Goal: Book appointment/travel/reservation

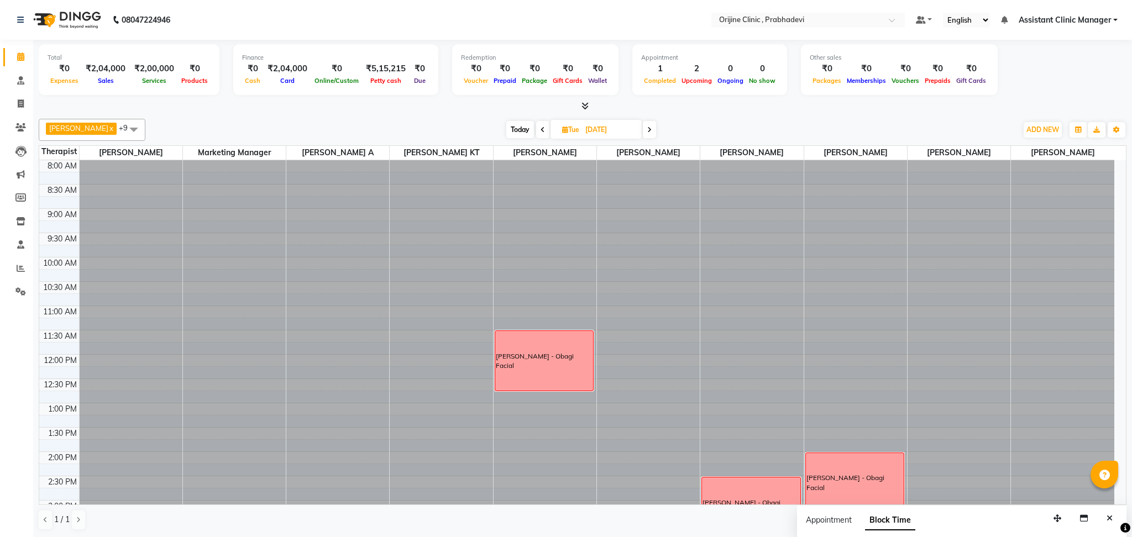
scroll to position [245, 0]
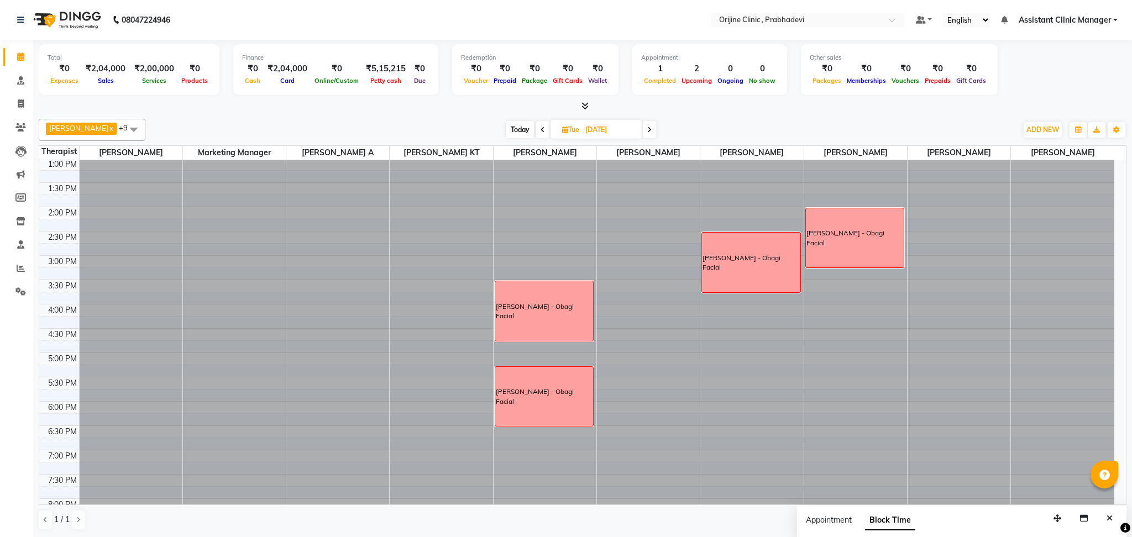
click at [643, 128] on span at bounding box center [649, 129] width 13 height 17
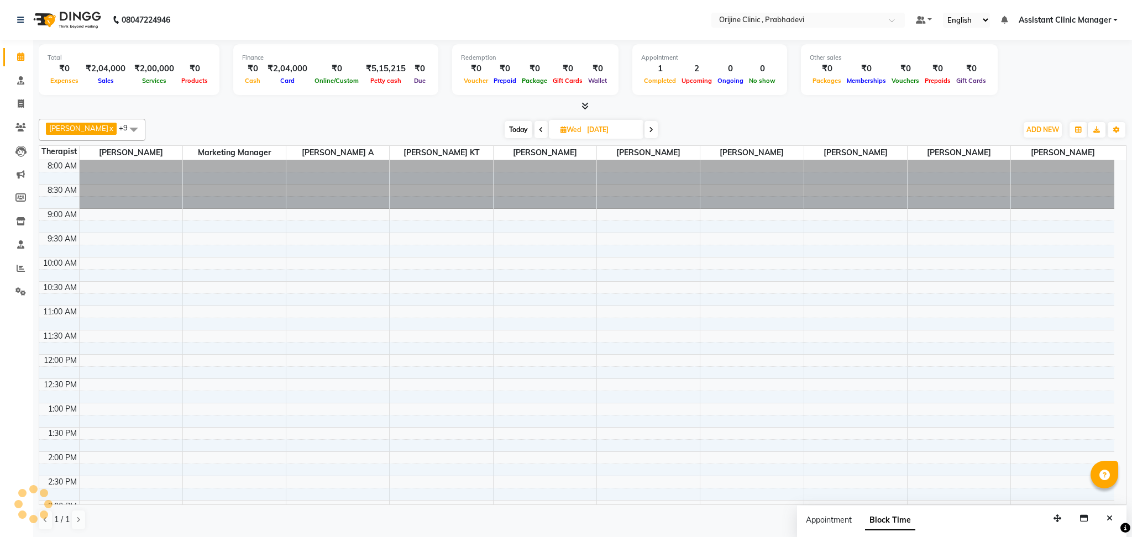
click at [649, 128] on icon at bounding box center [651, 130] width 4 height 7
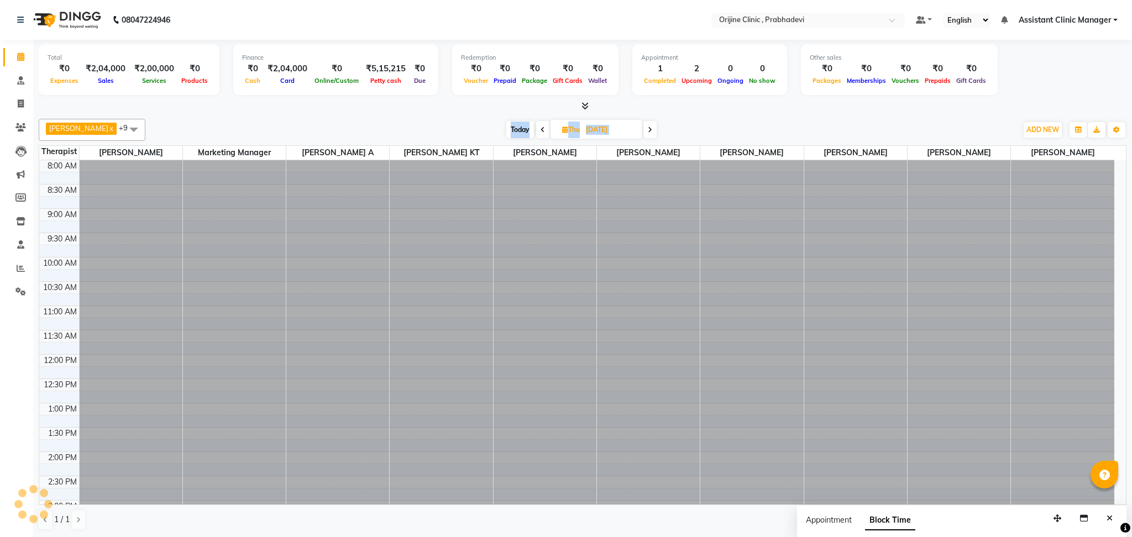
click at [648, 128] on icon at bounding box center [650, 130] width 4 height 7
click at [642, 128] on span at bounding box center [648, 129] width 13 height 17
click at [643, 128] on span at bounding box center [649, 129] width 13 height 17
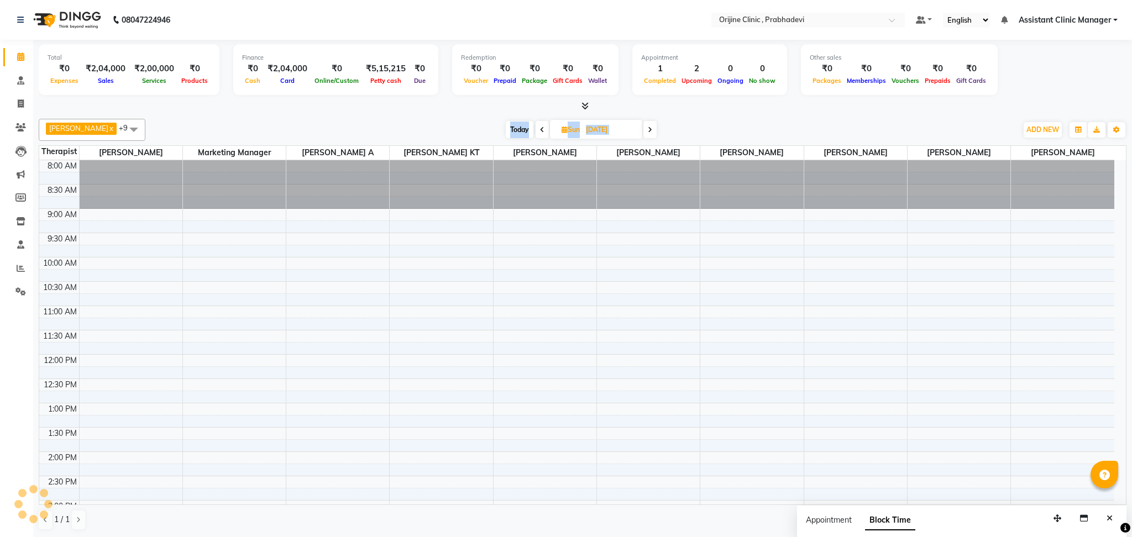
click at [648, 128] on icon at bounding box center [650, 130] width 4 height 7
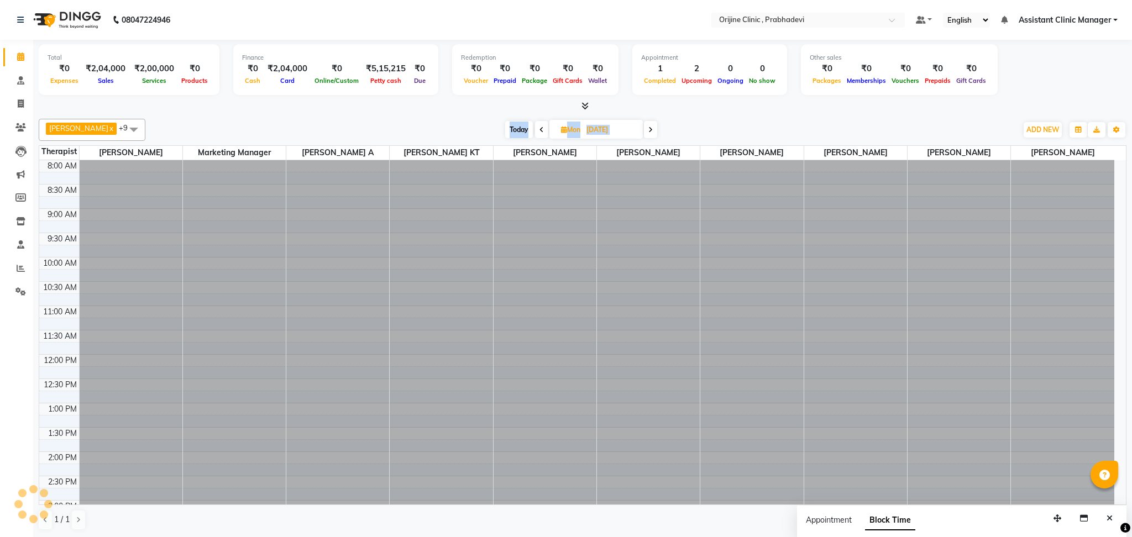
scroll to position [289, 0]
click at [648, 128] on icon at bounding box center [650, 130] width 4 height 7
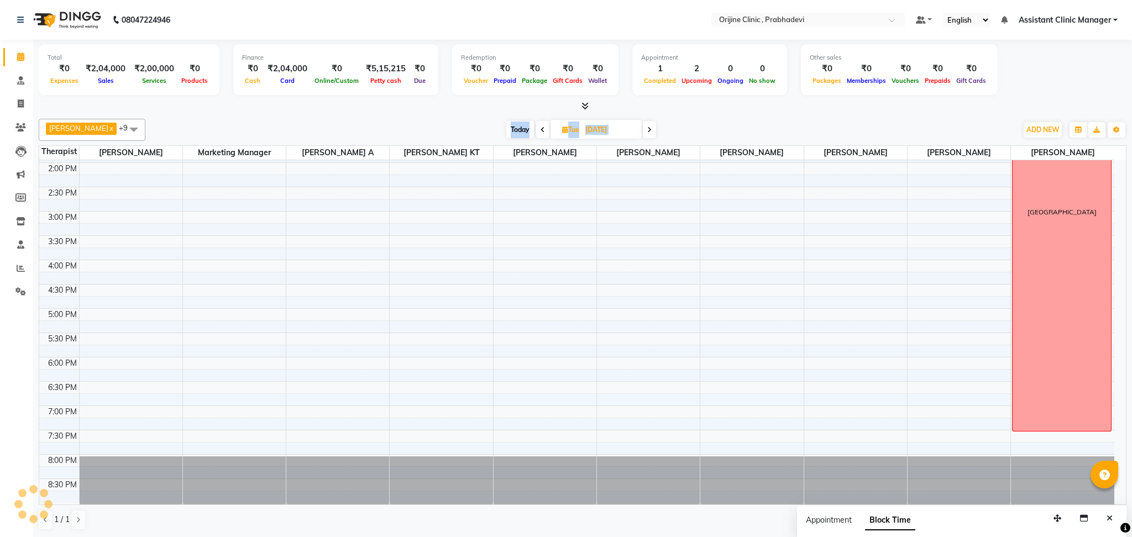
click at [643, 128] on span at bounding box center [649, 129] width 13 height 17
click at [649, 128] on icon at bounding box center [651, 130] width 4 height 7
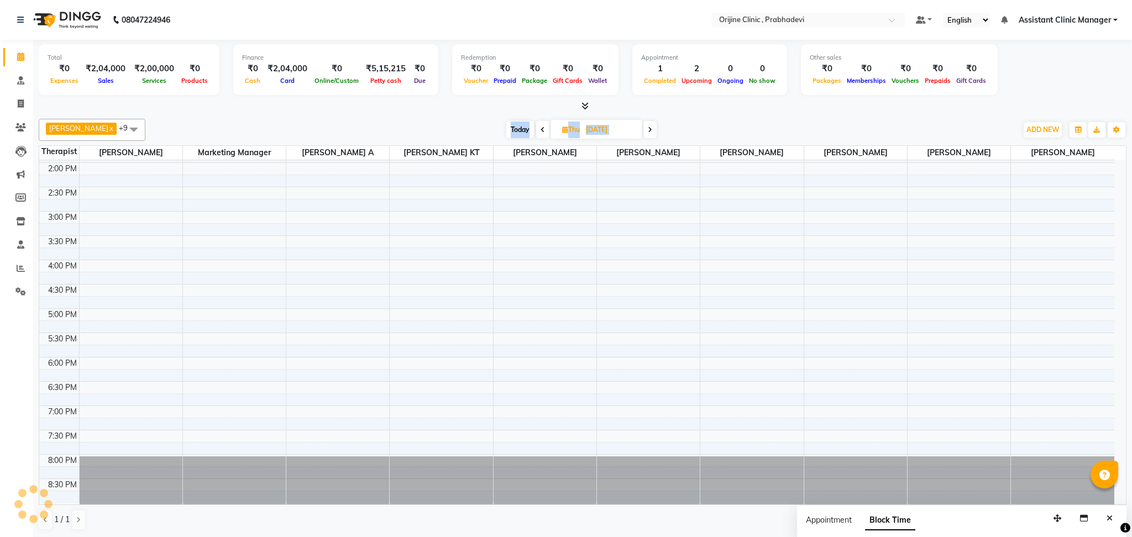
click at [648, 128] on icon at bounding box center [650, 130] width 4 height 7
type input "17-10-2025"
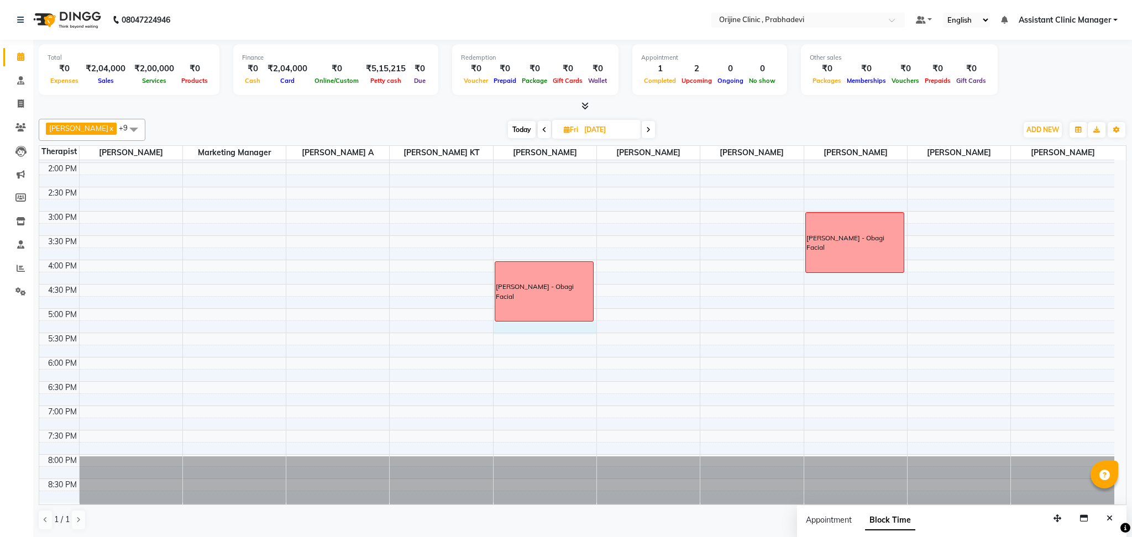
click at [564, 325] on div "8:00 AM 8:30 AM 9:00 AM 9:30 AM 10:00 AM 10:30 AM 11:00 AM 11:30 AM 12:00 PM 12…" at bounding box center [576, 187] width 1075 height 632
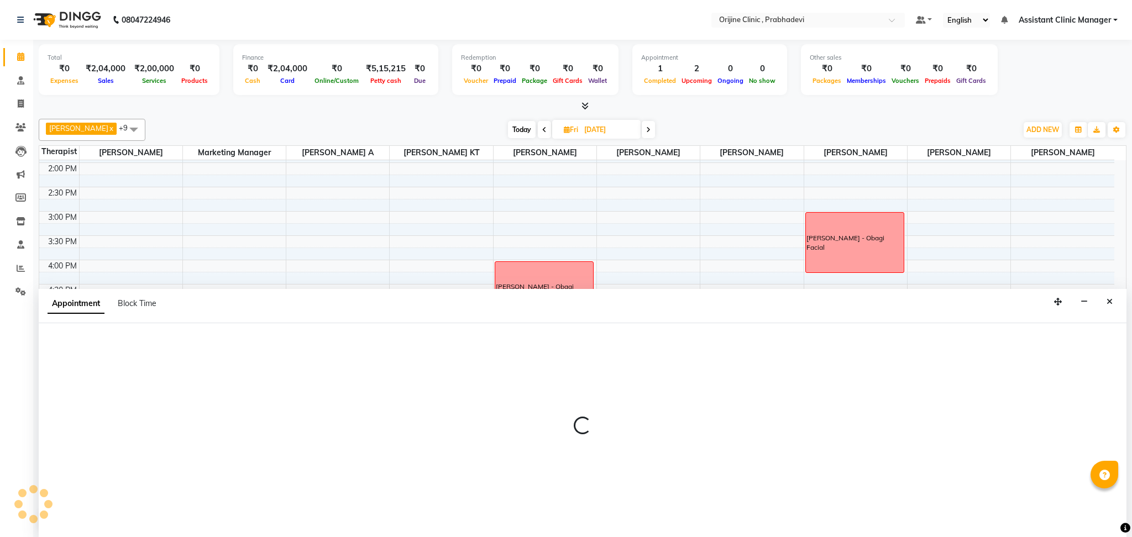
select select "85336"
select select "1035"
select select "tentative"
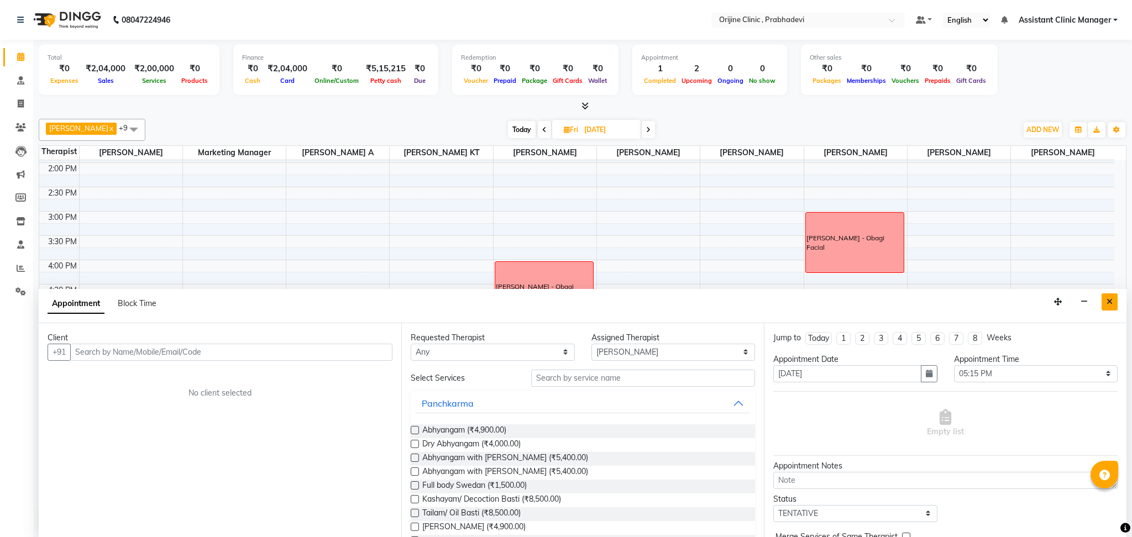
click at [1110, 302] on icon "Close" at bounding box center [1109, 302] width 6 height 8
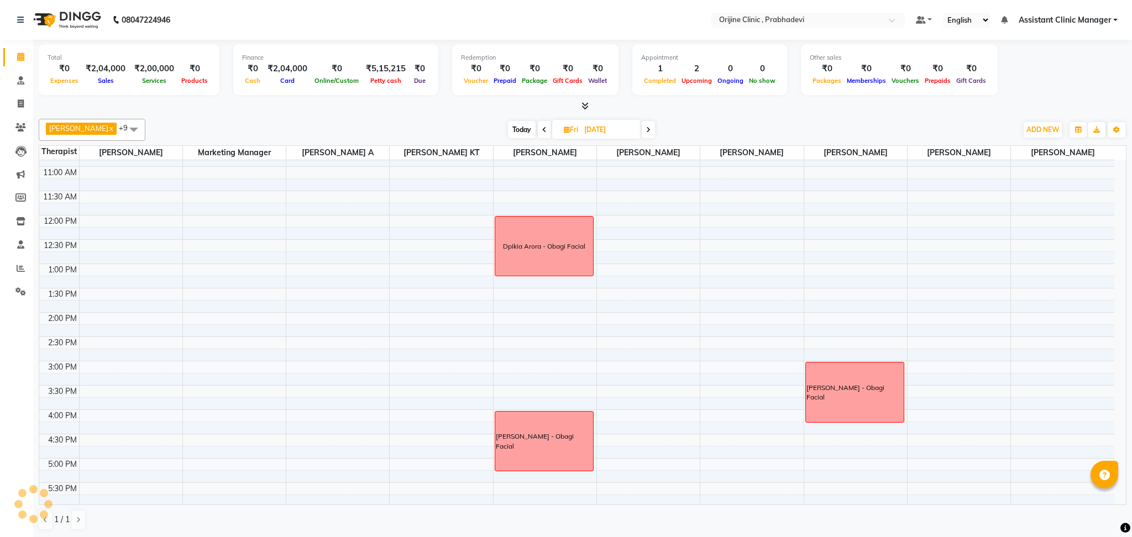
scroll to position [139, 0]
click at [828, 197] on div "8:00 AM 8:30 AM 9:00 AM 9:30 AM 10:00 AM 10:30 AM 11:00 AM 11:30 AM 12:00 PM 12…" at bounding box center [576, 338] width 1075 height 632
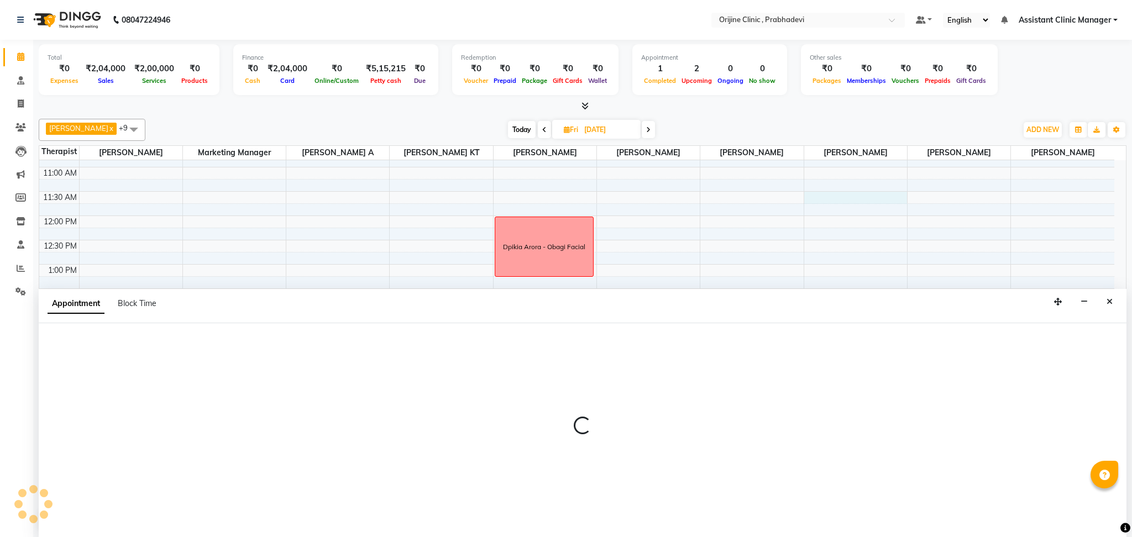
select select "85343"
select select "690"
select select "tentative"
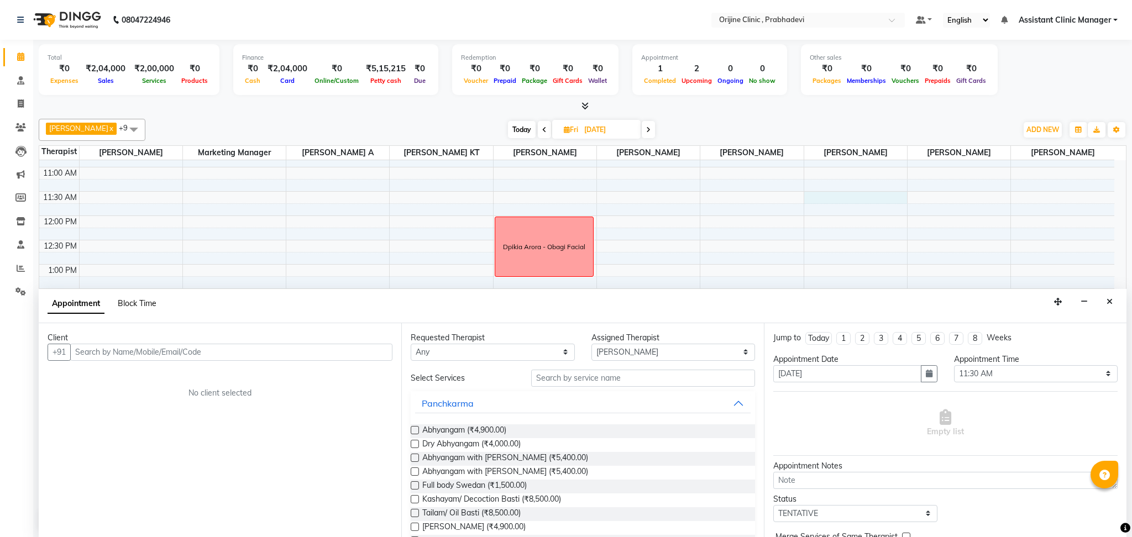
click at [139, 302] on span "Block Time" at bounding box center [137, 303] width 39 height 10
select select "85343"
select select "690"
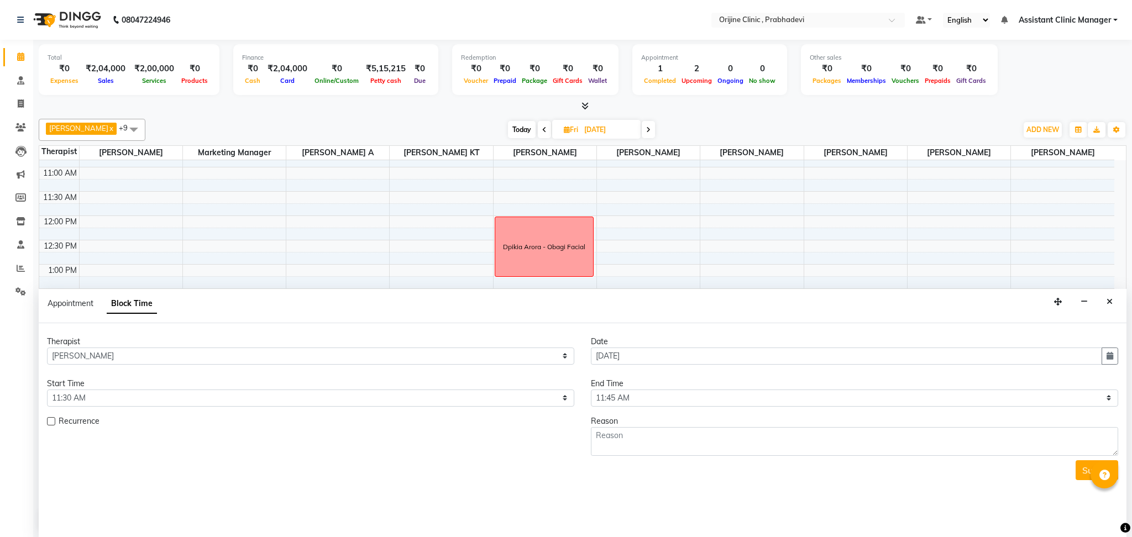
scroll to position [289, 0]
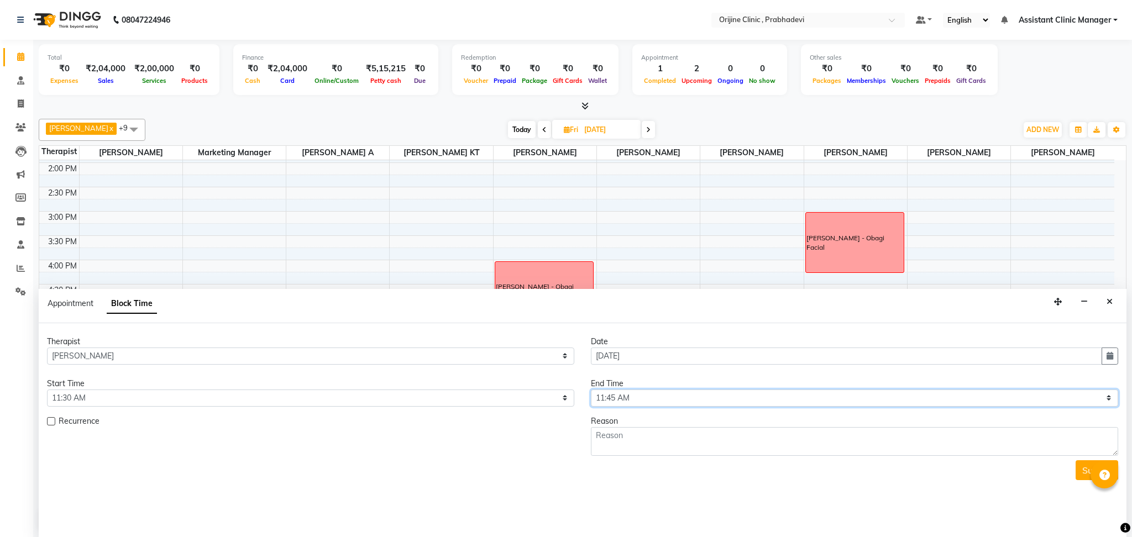
click at [598, 398] on select "Select 09:00 AM 09:15 AM 09:30 AM 09:45 AM 10:00 AM 10:15 AM 10:30 AM 10:45 AM …" at bounding box center [854, 398] width 527 height 17
select select "795"
click at [591, 390] on select "Select 09:00 AM 09:15 AM 09:30 AM 09:45 AM 10:00 AM 10:15 AM 10:30 AM 10:45 AM …" at bounding box center [854, 398] width 527 height 17
click at [624, 440] on textarea at bounding box center [854, 441] width 527 height 29
type textarea "N"
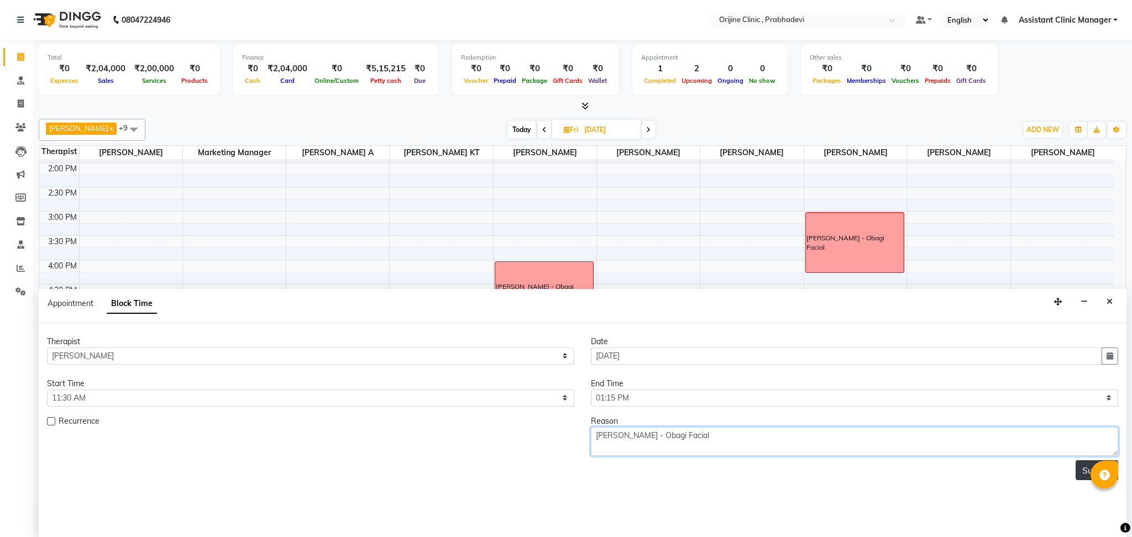
type textarea "Puneeta Bedi - Obagi Facial"
click at [1082, 473] on button "Submit" at bounding box center [1096, 470] width 43 height 20
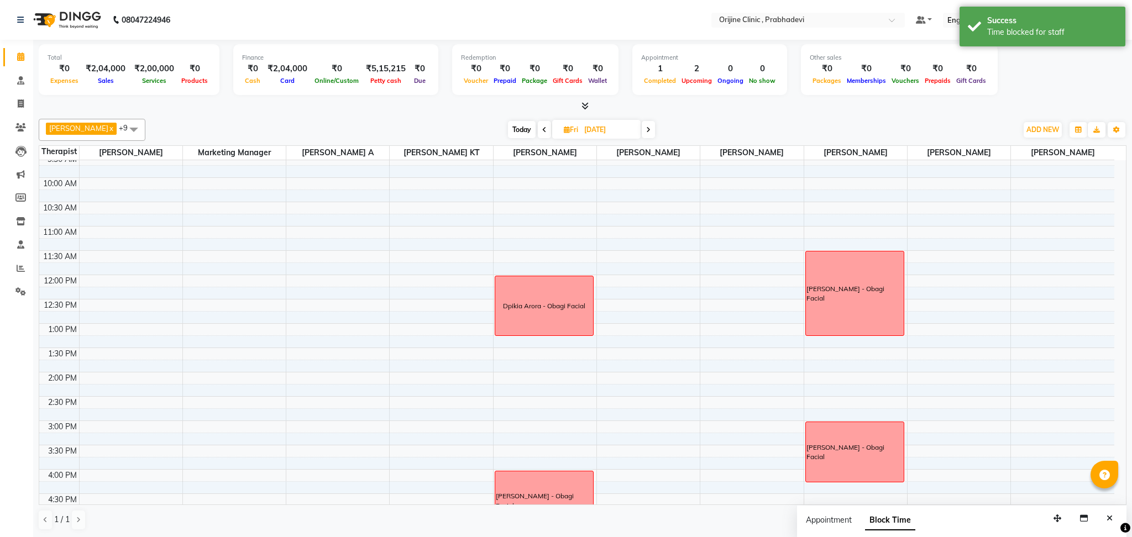
scroll to position [80, 0]
click at [845, 278] on div "Puneeta Bedi - Obagi Facial" at bounding box center [855, 293] width 98 height 84
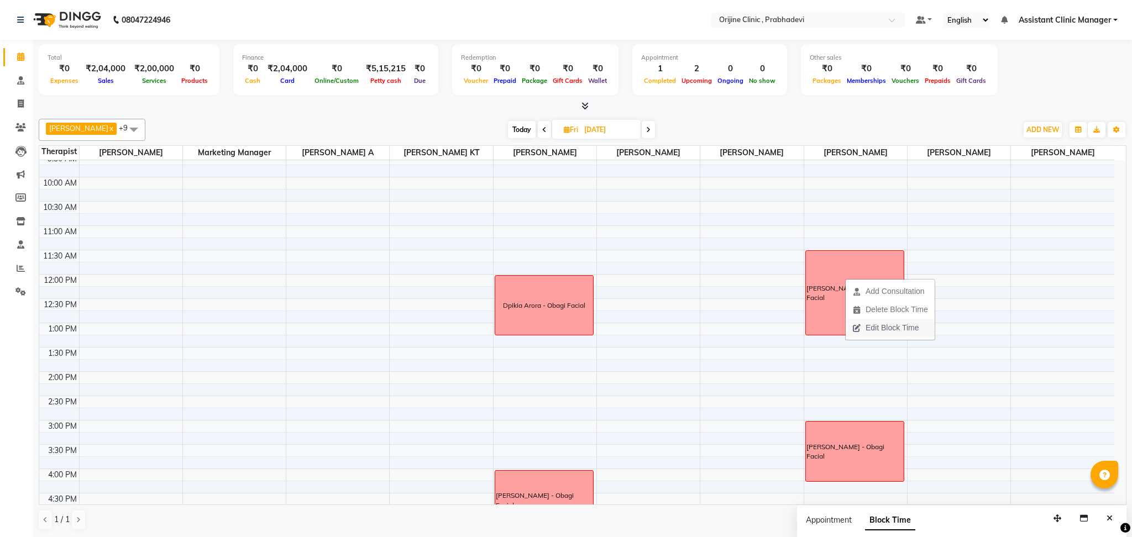
click at [860, 328] on icon "button" at bounding box center [856, 328] width 9 height 8
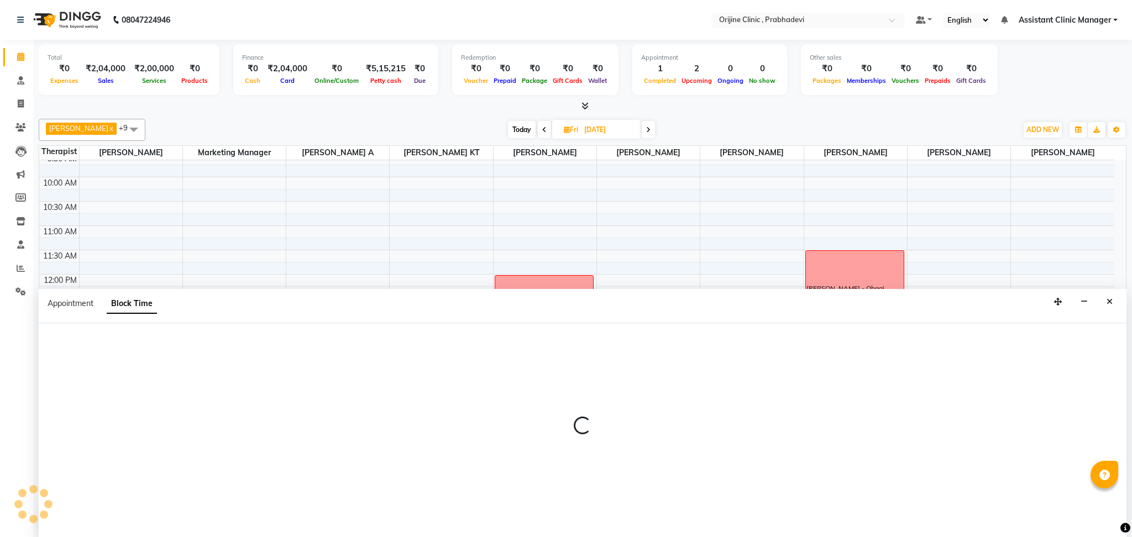
select select "85343"
select select "690"
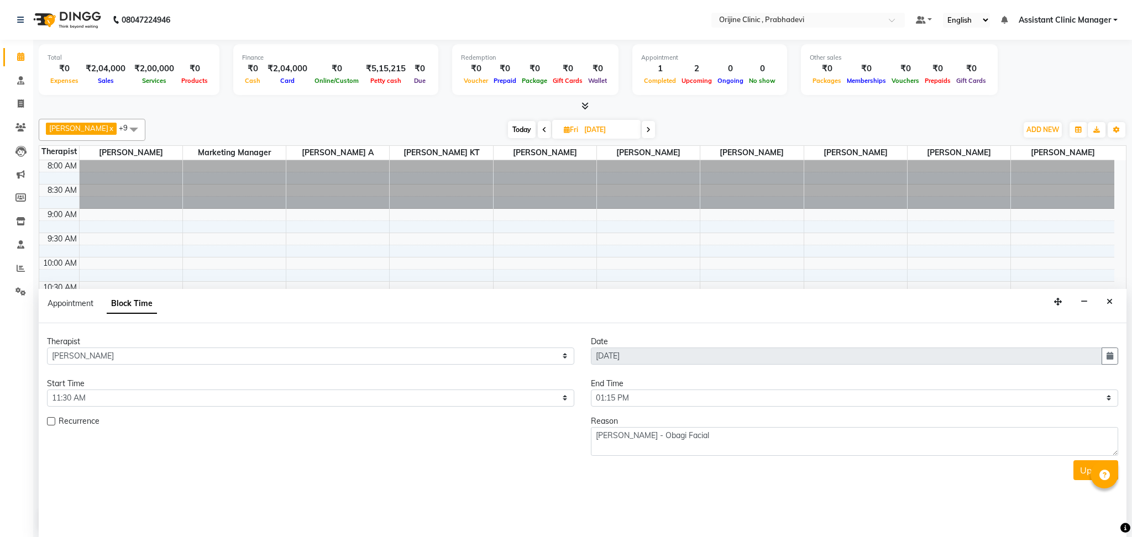
scroll to position [289, 0]
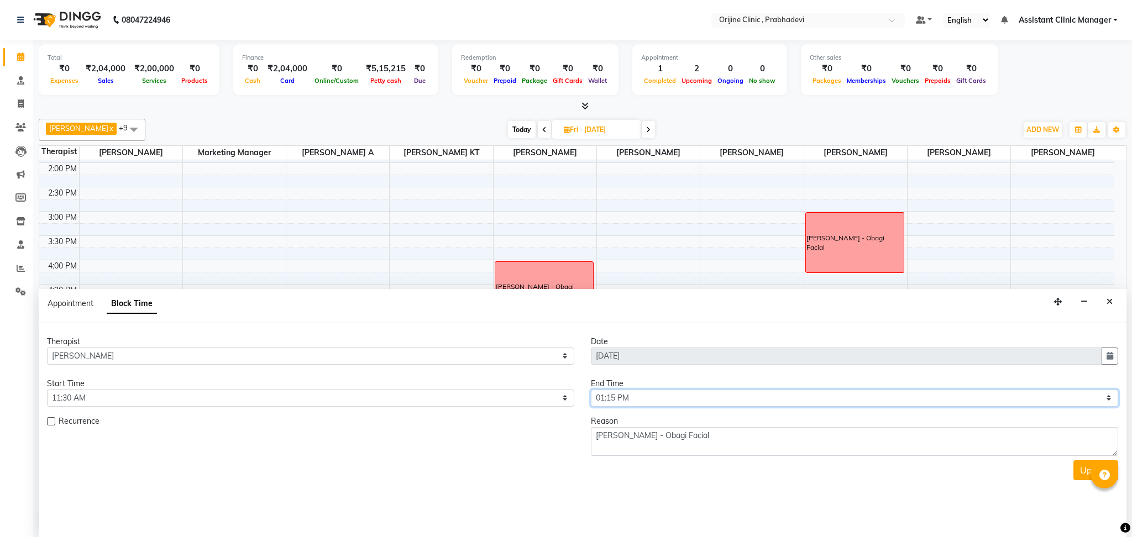
click at [607, 399] on select "Select 09:00 AM 09:15 AM 09:30 AM 09:45 AM 10:00 AM 10:15 AM 10:30 AM 10:45 AM …" at bounding box center [854, 398] width 527 height 17
select select "765"
click at [591, 390] on select "Select 09:00 AM 09:15 AM 09:30 AM 09:45 AM 10:00 AM 10:15 AM 10:30 AM 10:45 AM …" at bounding box center [854, 398] width 527 height 17
click at [1075, 472] on button "Update" at bounding box center [1095, 470] width 45 height 20
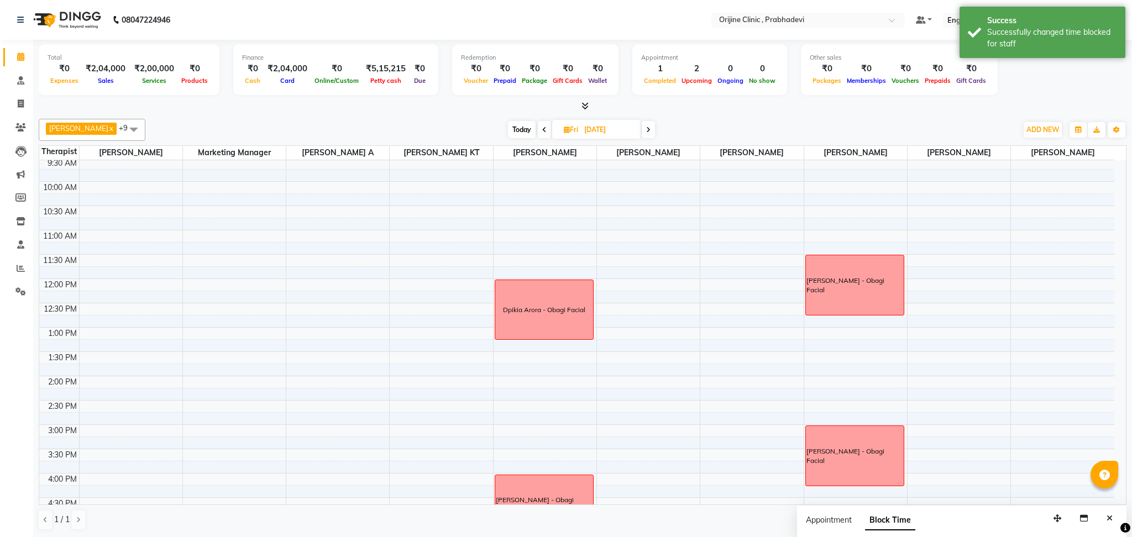
scroll to position [73, 0]
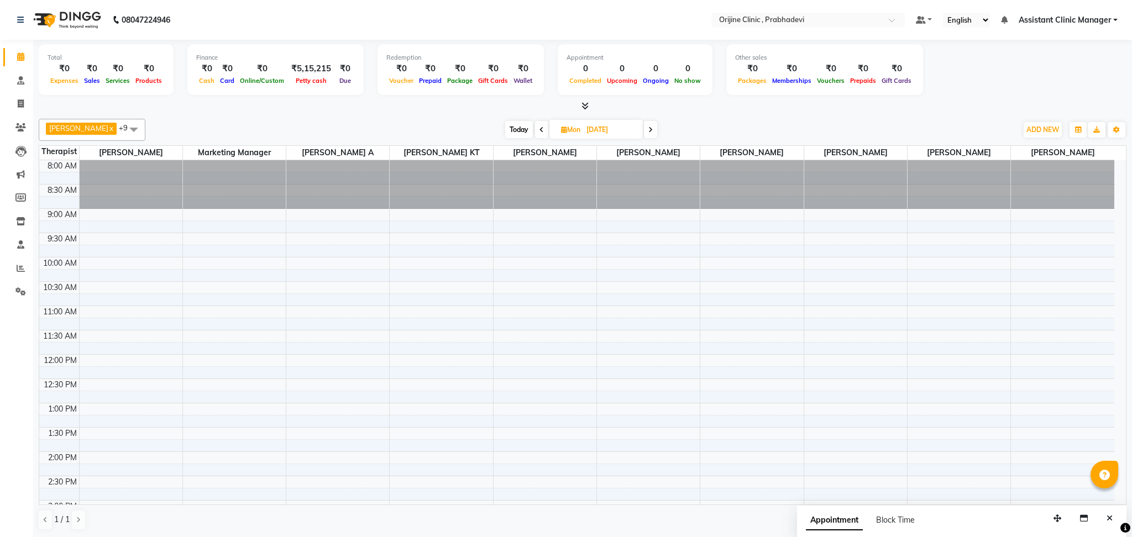
scroll to position [223, 0]
